Goal: Information Seeking & Learning: Learn about a topic

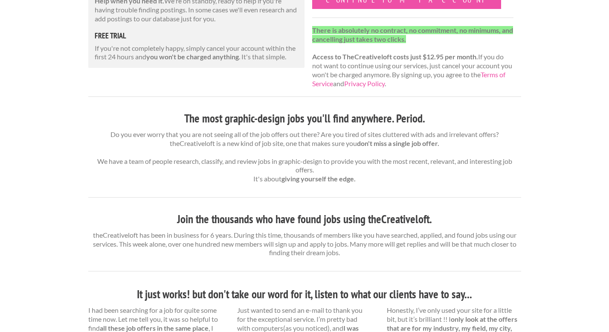
scroll to position [213, 0]
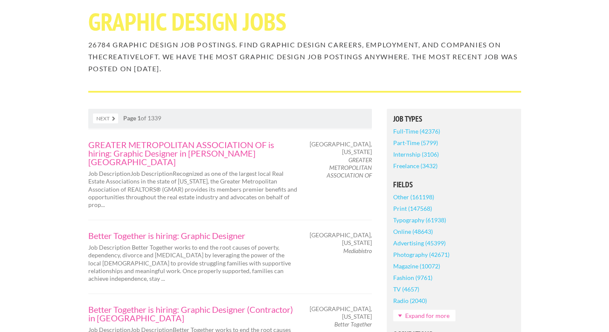
scroll to position [73, 0]
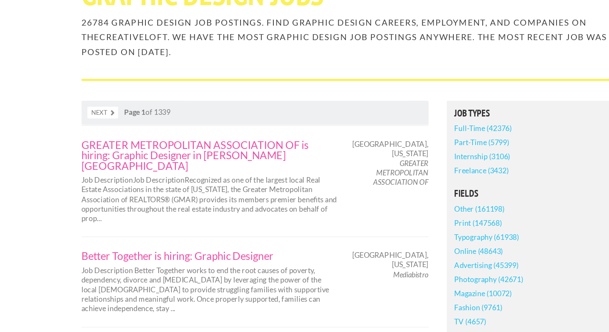
click at [407, 140] on link "Part-Time (5799)" at bounding box center [415, 143] width 45 height 12
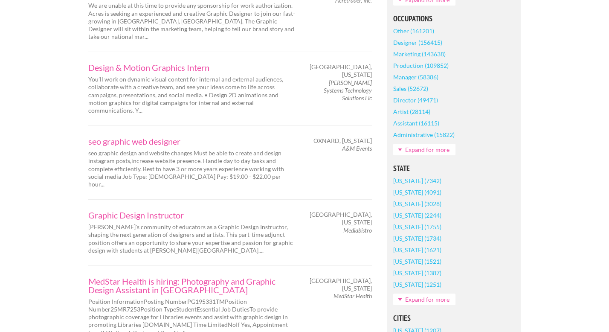
scroll to position [421, 0]
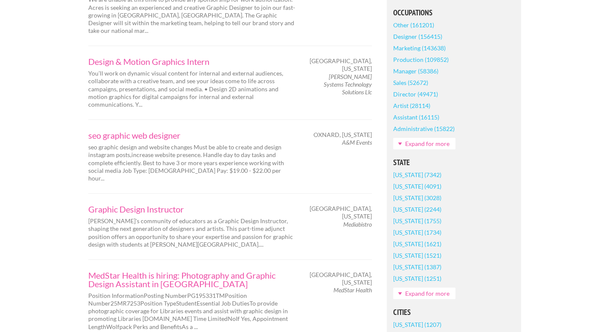
click at [409, 175] on link "California (7342)" at bounding box center [417, 175] width 48 height 12
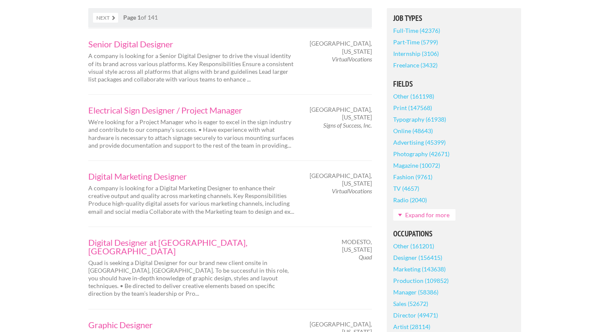
scroll to position [229, 0]
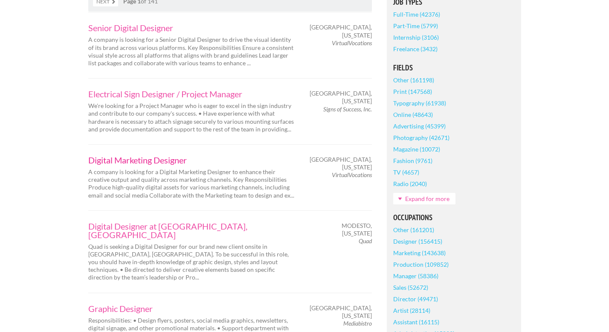
click at [167, 160] on link "Digital Marketing Designer" at bounding box center [192, 160] width 209 height 9
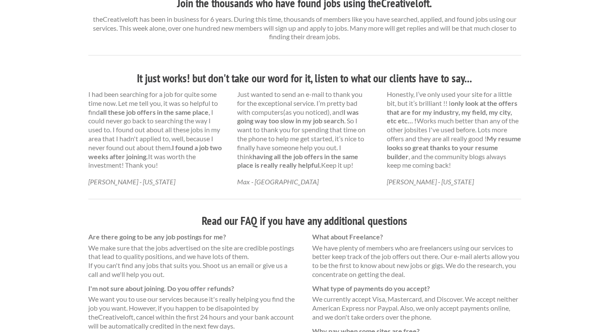
scroll to position [440, 0]
